Goal: Task Accomplishment & Management: Manage account settings

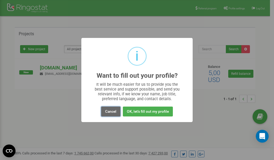
click at [110, 112] on button "Cancel" at bounding box center [110, 112] width 19 height 10
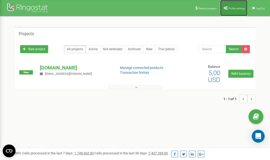
click at [231, 6] on link "Profile settings" at bounding box center [234, 8] width 27 height 16
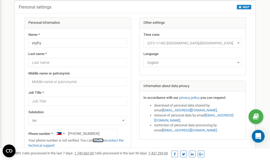
click at [101, 140] on link "verify it" at bounding box center [98, 141] width 11 height 4
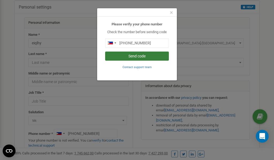
click at [133, 56] on button "Send code" at bounding box center [137, 56] width 64 height 9
